Goal: Transaction & Acquisition: Book appointment/travel/reservation

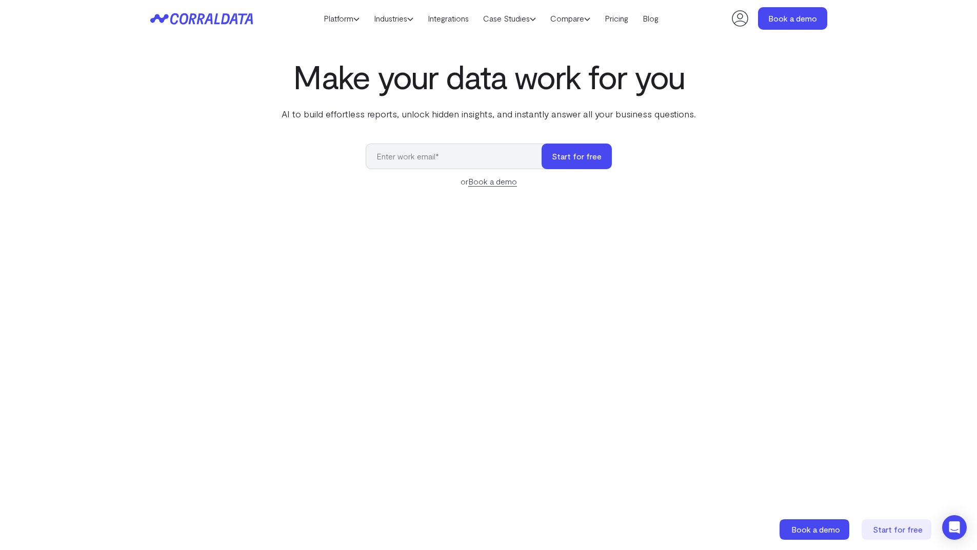
drag, startPoint x: 302, startPoint y: 22, endPoint x: 158, endPoint y: 7, distance: 144.4
click at [158, 7] on header "Platform AI Reporting Use AI to effortlessly answer any business questions from…" at bounding box center [488, 18] width 677 height 37
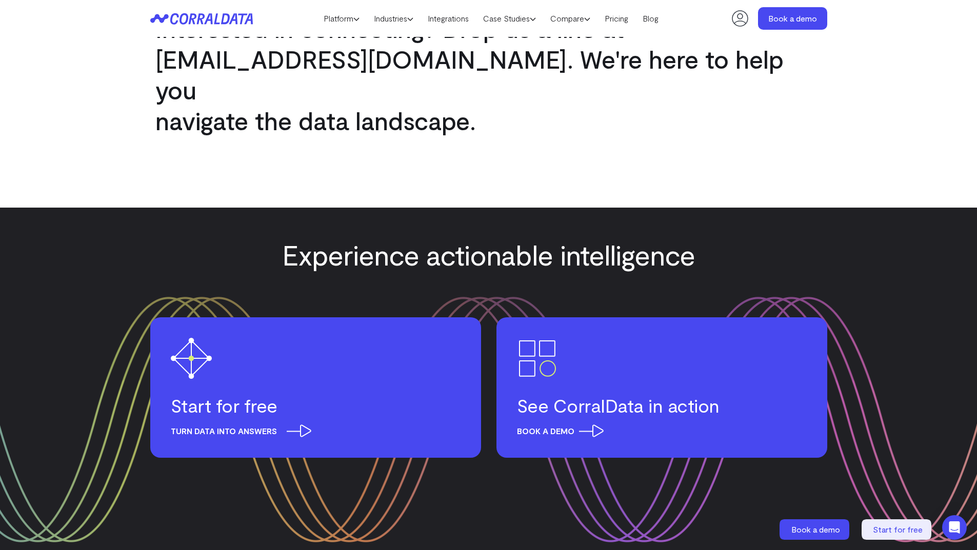
scroll to position [1026, 0]
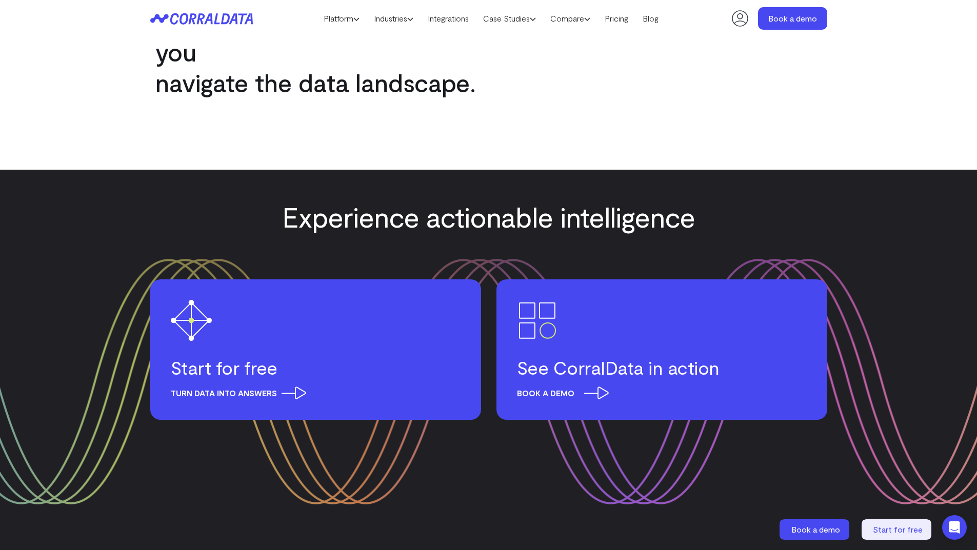
click at [695, 356] on h3 "See CorralData in action" at bounding box center [662, 367] width 290 height 23
